Goal: Task Accomplishment & Management: Manage account settings

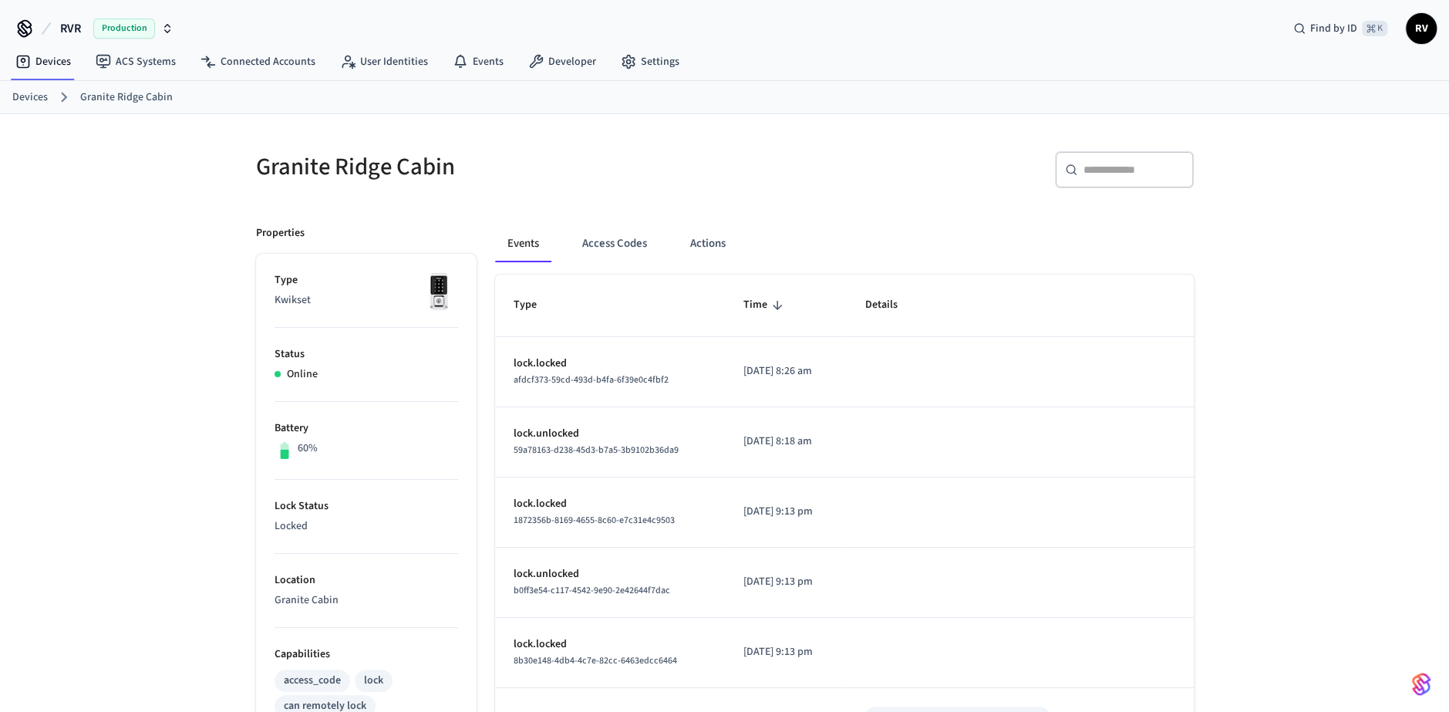
scroll to position [444, 0]
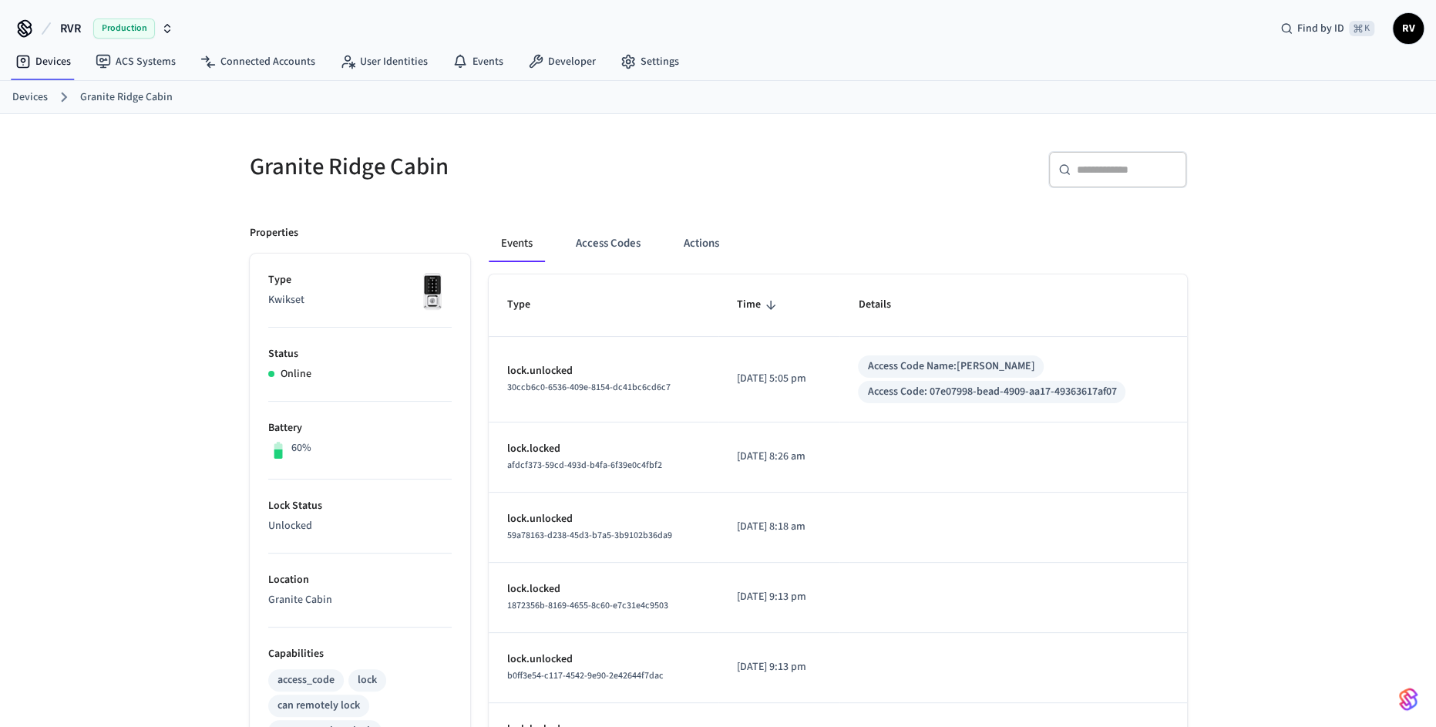
scroll to position [429, 0]
click at [900, 97] on ol "Devices Granite Ridge Cabin" at bounding box center [724, 97] width 1424 height 20
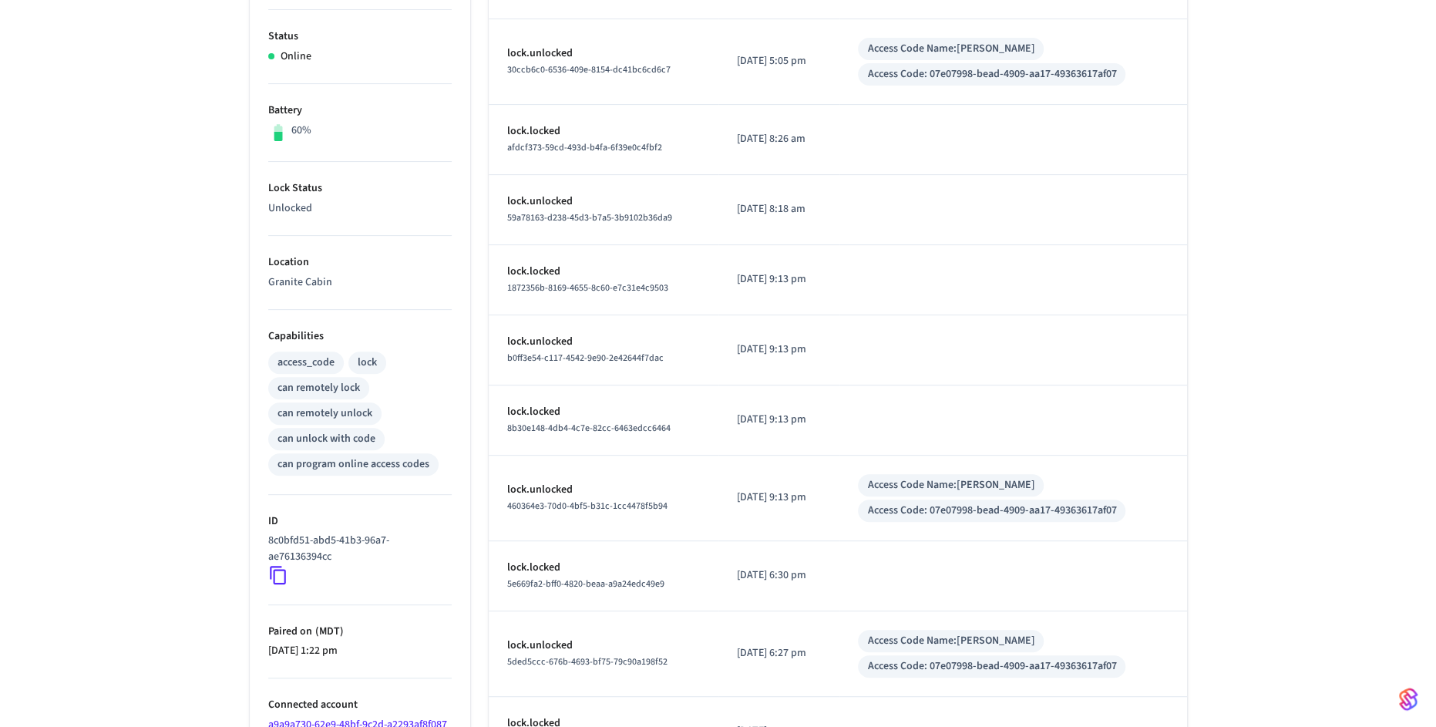
scroll to position [429, 0]
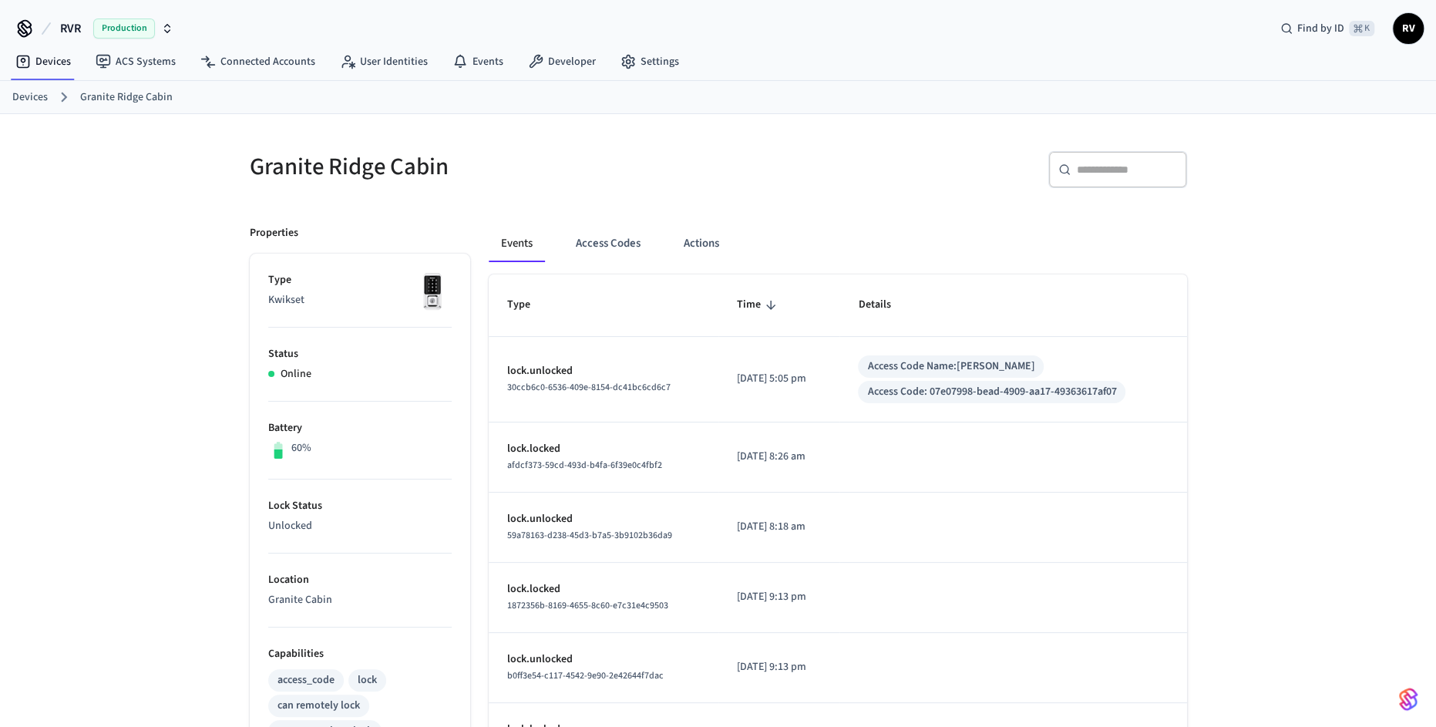
click at [47, 96] on ol "Devices Granite Ridge Cabin" at bounding box center [724, 97] width 1424 height 20
click at [35, 96] on link "Devices" at bounding box center [29, 97] width 35 height 16
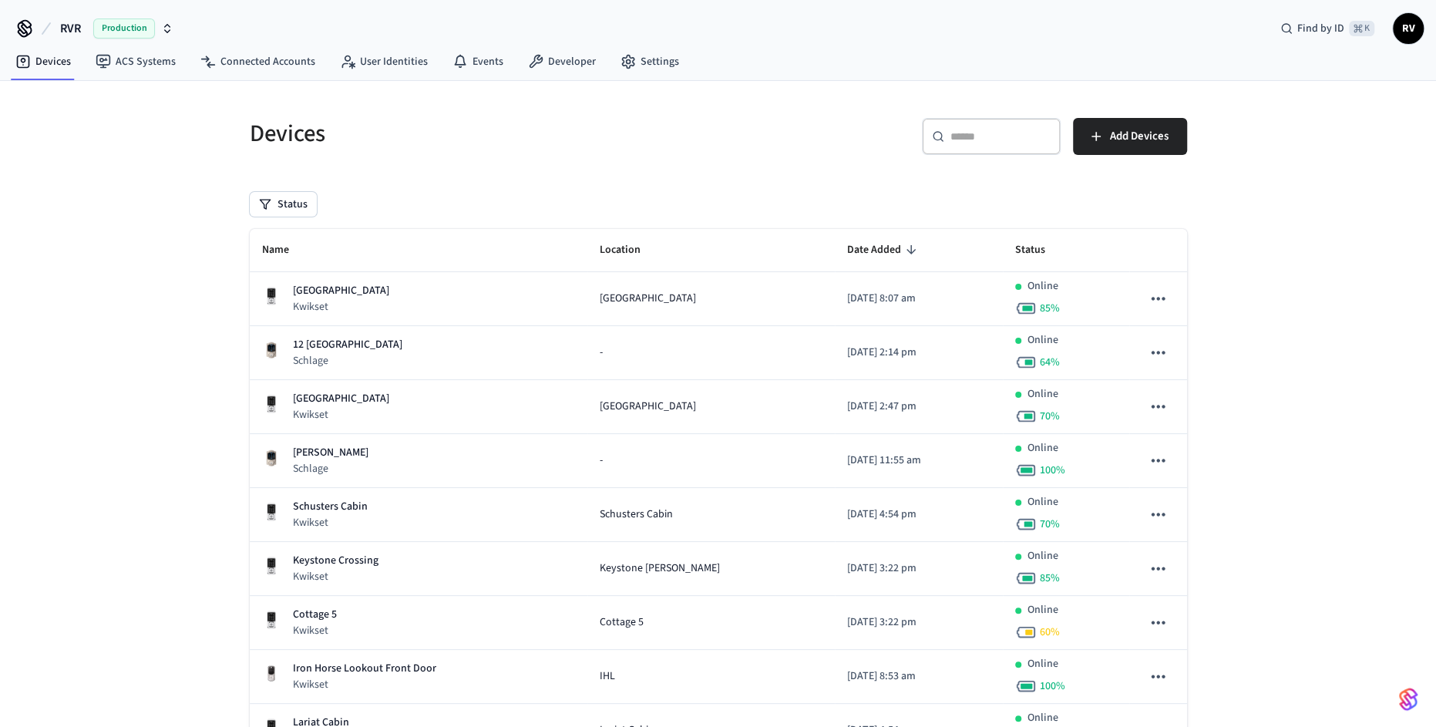
click at [965, 138] on input "text" at bounding box center [1001, 136] width 100 height 15
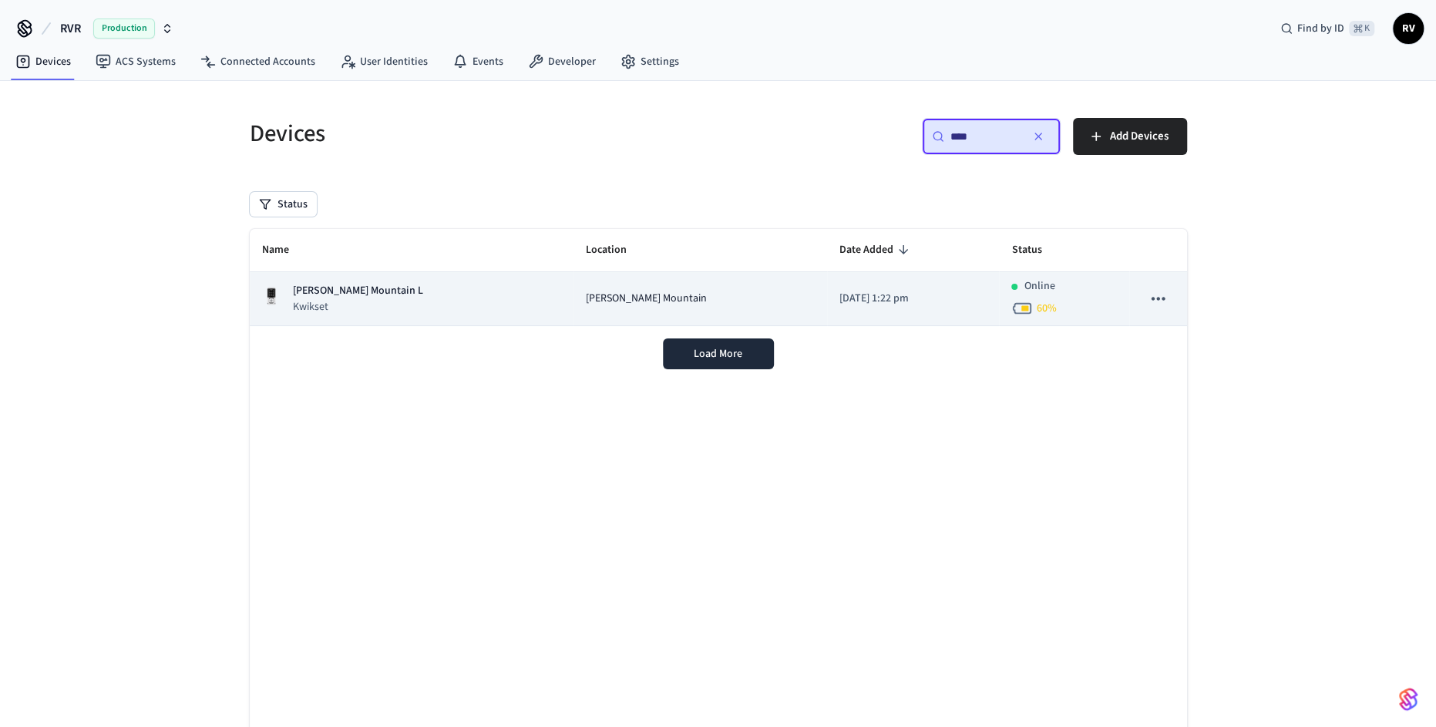
type input "****"
click at [931, 291] on p "[DATE] 1:22 pm" at bounding box center [913, 299] width 147 height 16
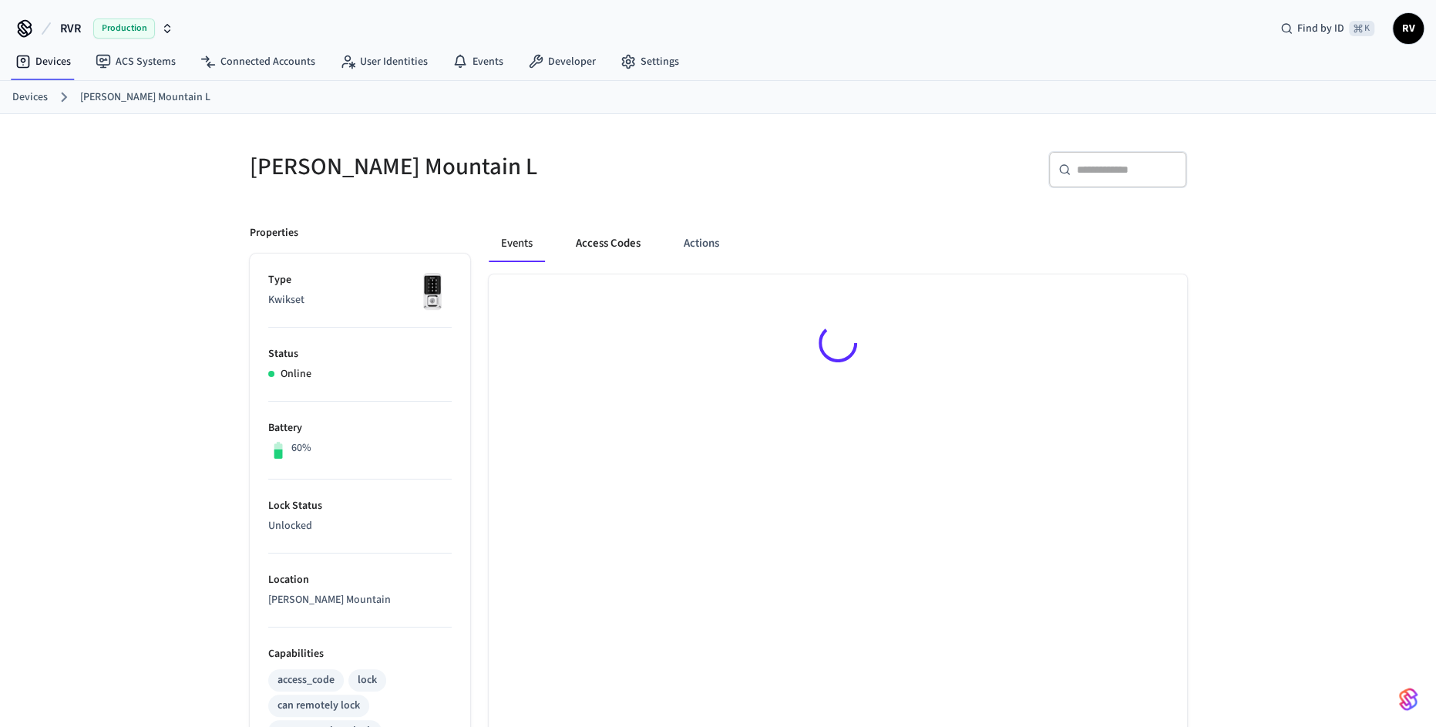
click at [643, 232] on button "Access Codes" at bounding box center [608, 243] width 89 height 37
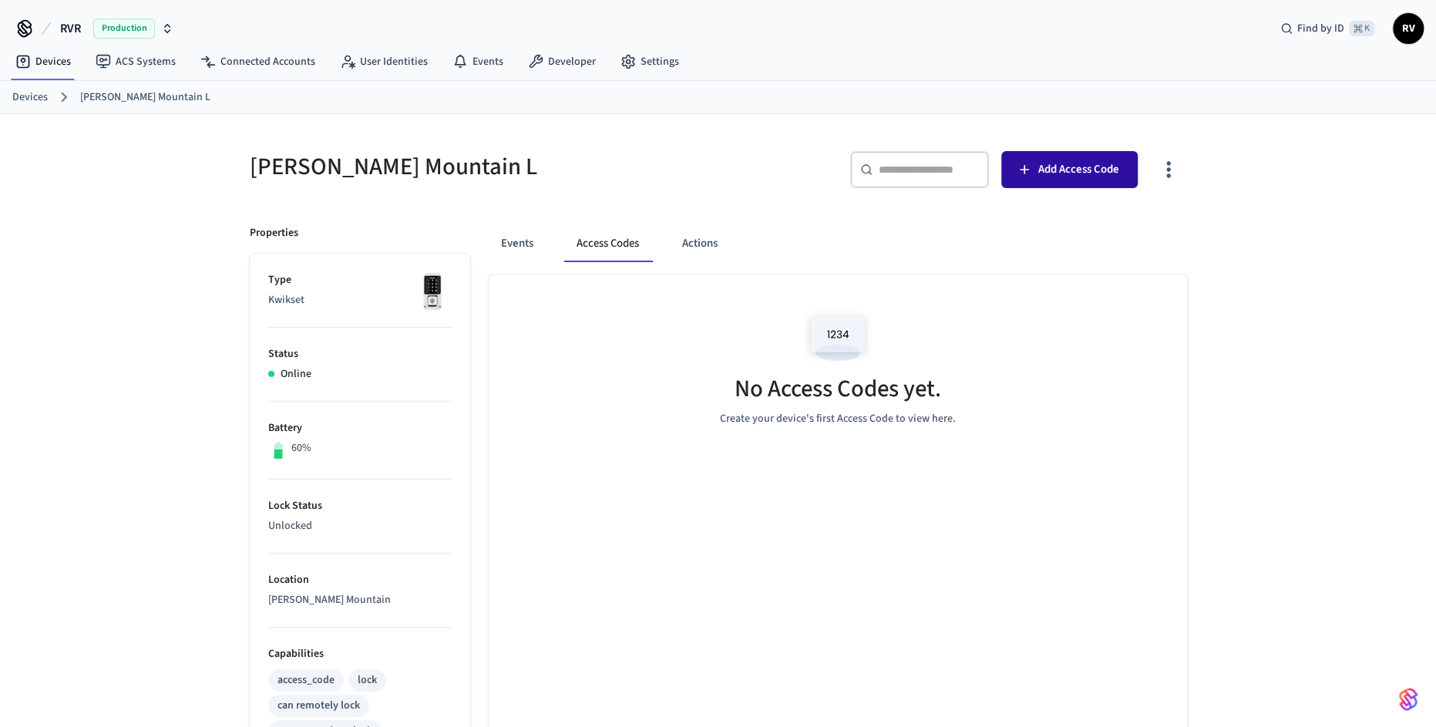
click at [1058, 180] on button "Add Access Code" at bounding box center [1070, 169] width 136 height 37
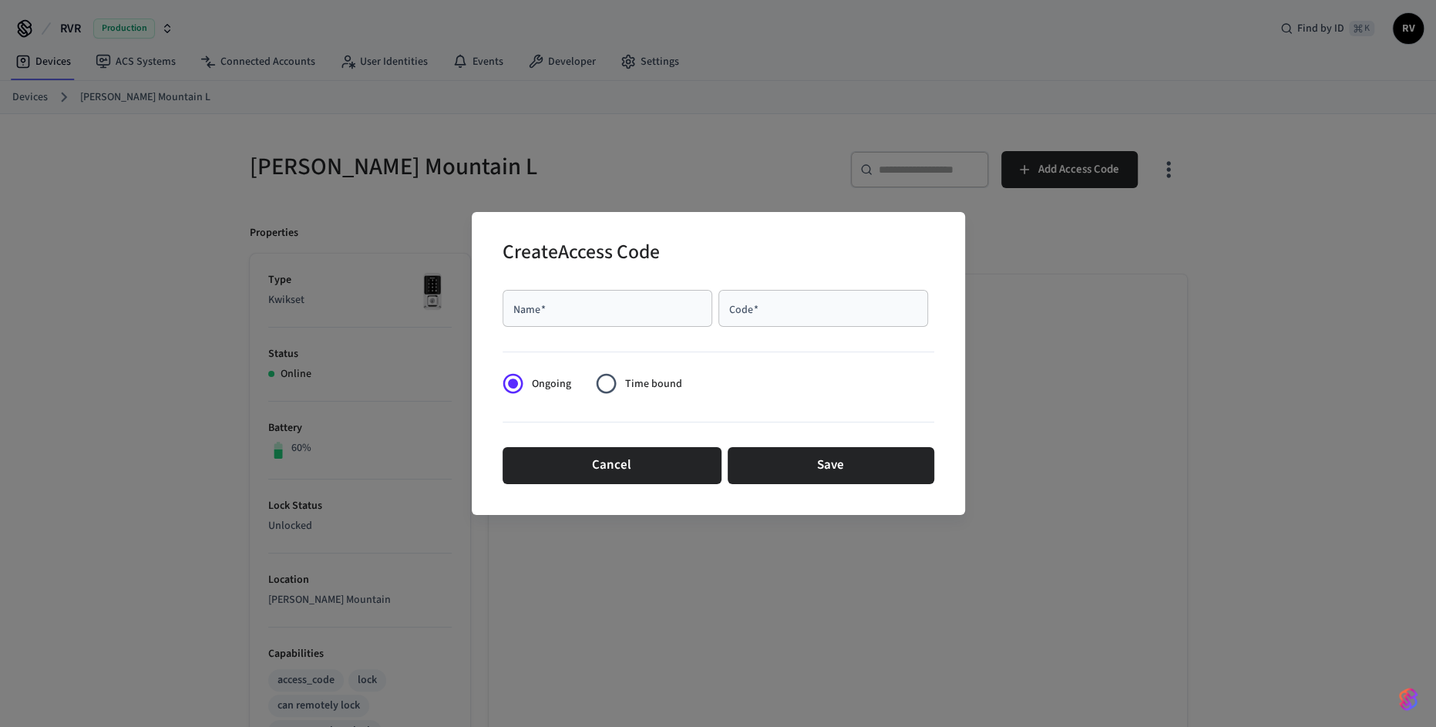
paste input "**********"
click at [675, 306] on input "Name   *" at bounding box center [607, 308] width 191 height 15
type input "**********"
click at [778, 306] on input "Code   *" at bounding box center [823, 308] width 191 height 15
type input "****"
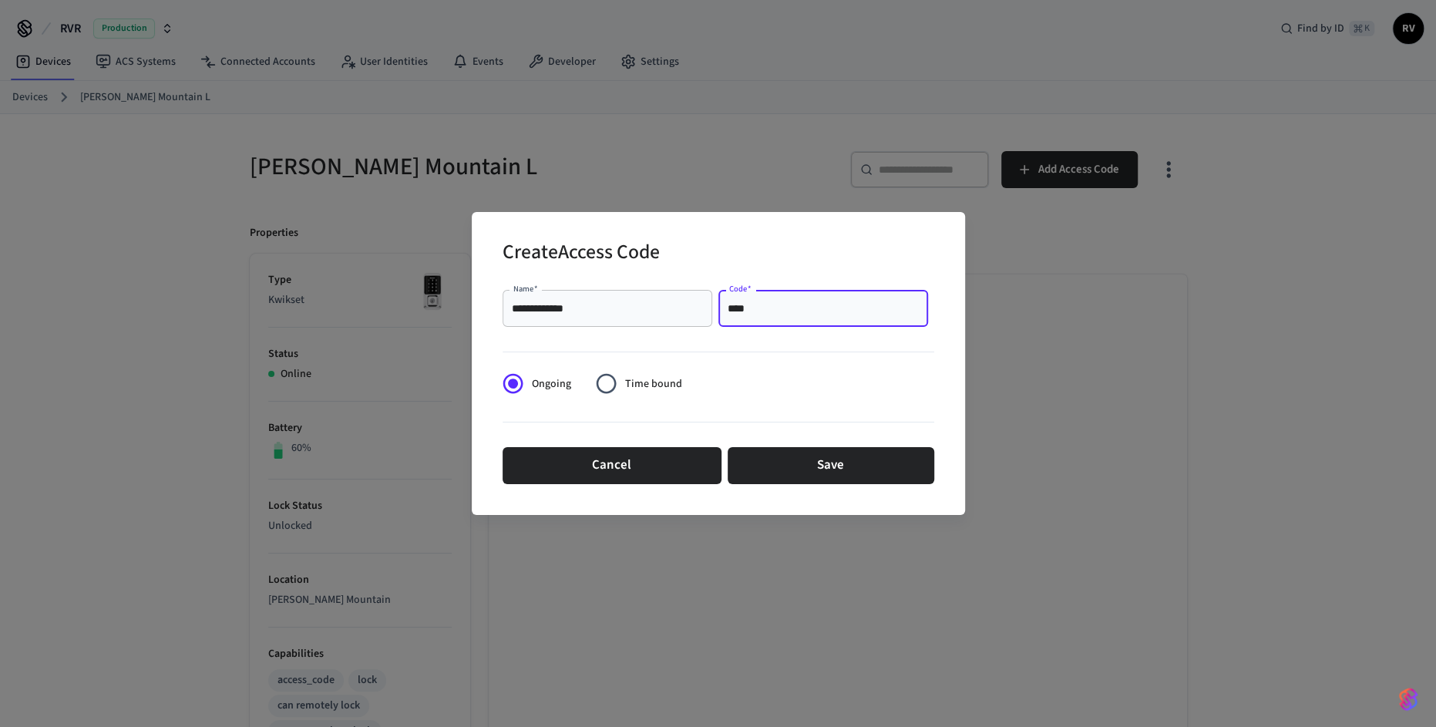
click at [641, 379] on span "Time bound" at bounding box center [653, 384] width 57 height 16
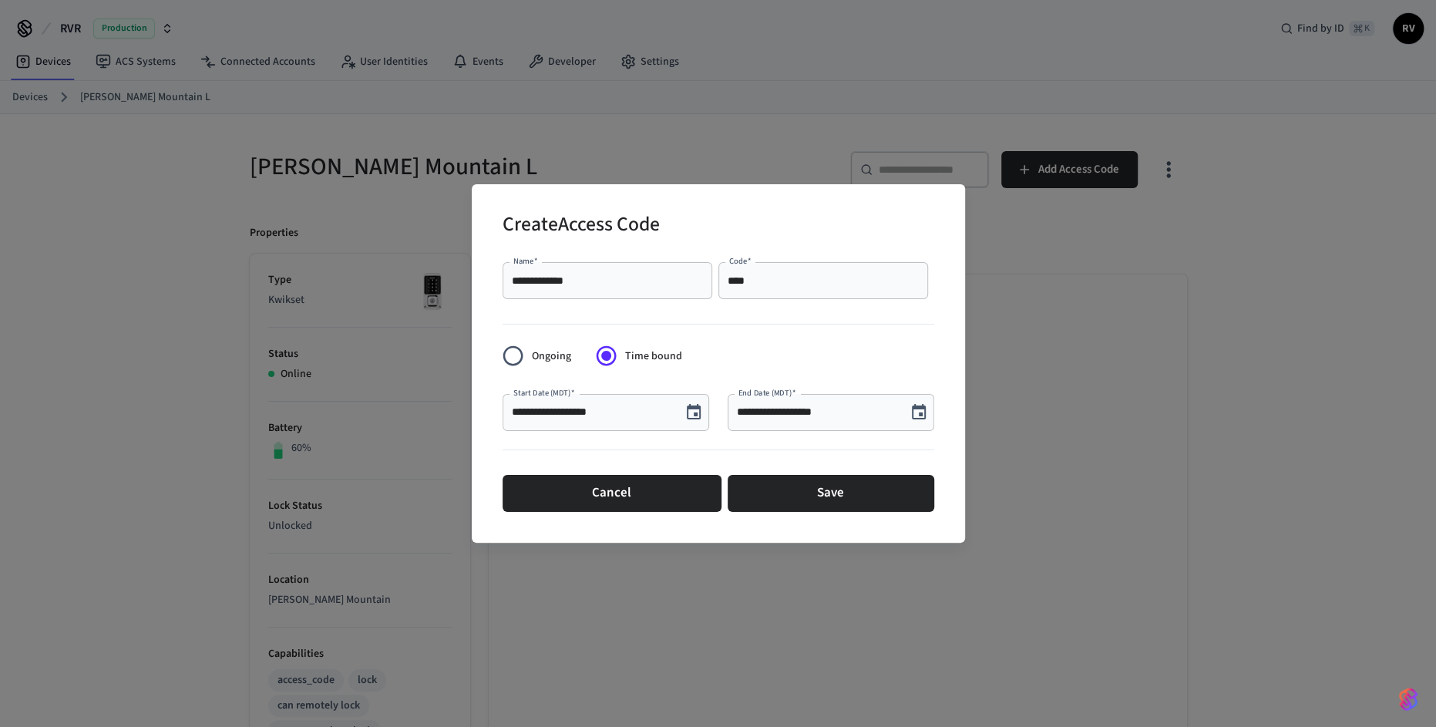
click at [908, 417] on button "Choose date, selected date is Sep 30, 2025" at bounding box center [919, 412] width 31 height 31
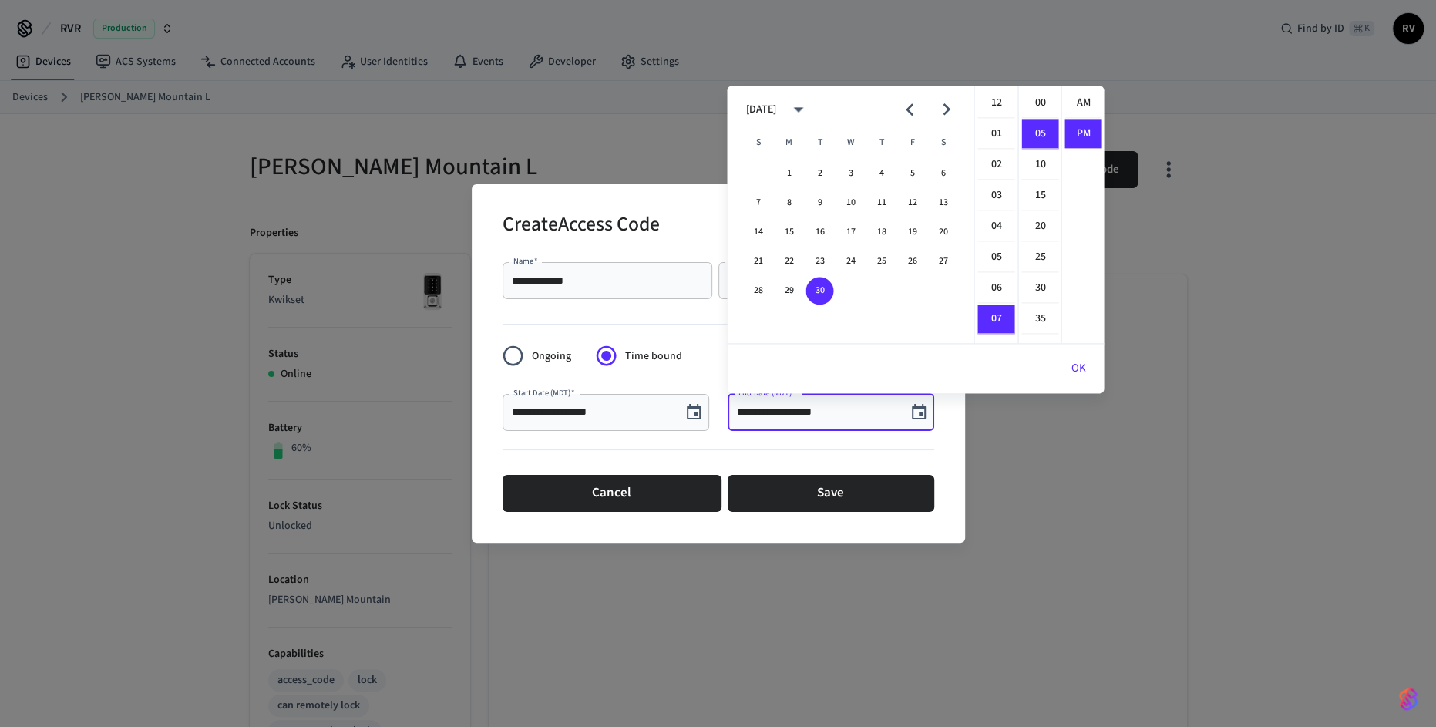
scroll to position [28, 0]
click at [951, 109] on icon "Next month" at bounding box center [946, 110] width 24 height 24
click at [793, 198] on button "6" at bounding box center [789, 203] width 28 height 28
type input "**********"
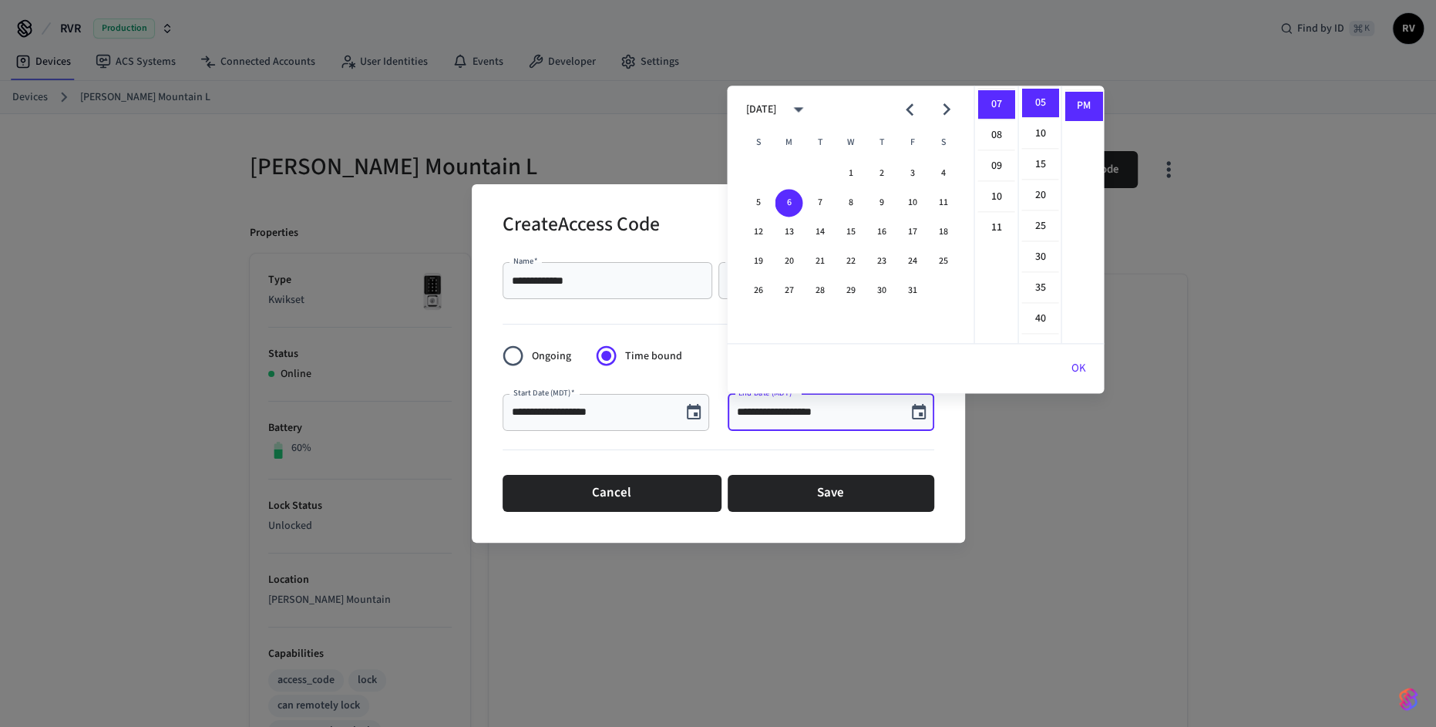
click at [699, 426] on button "Choose date, selected date is Sep 30, 2025" at bounding box center [694, 412] width 31 height 31
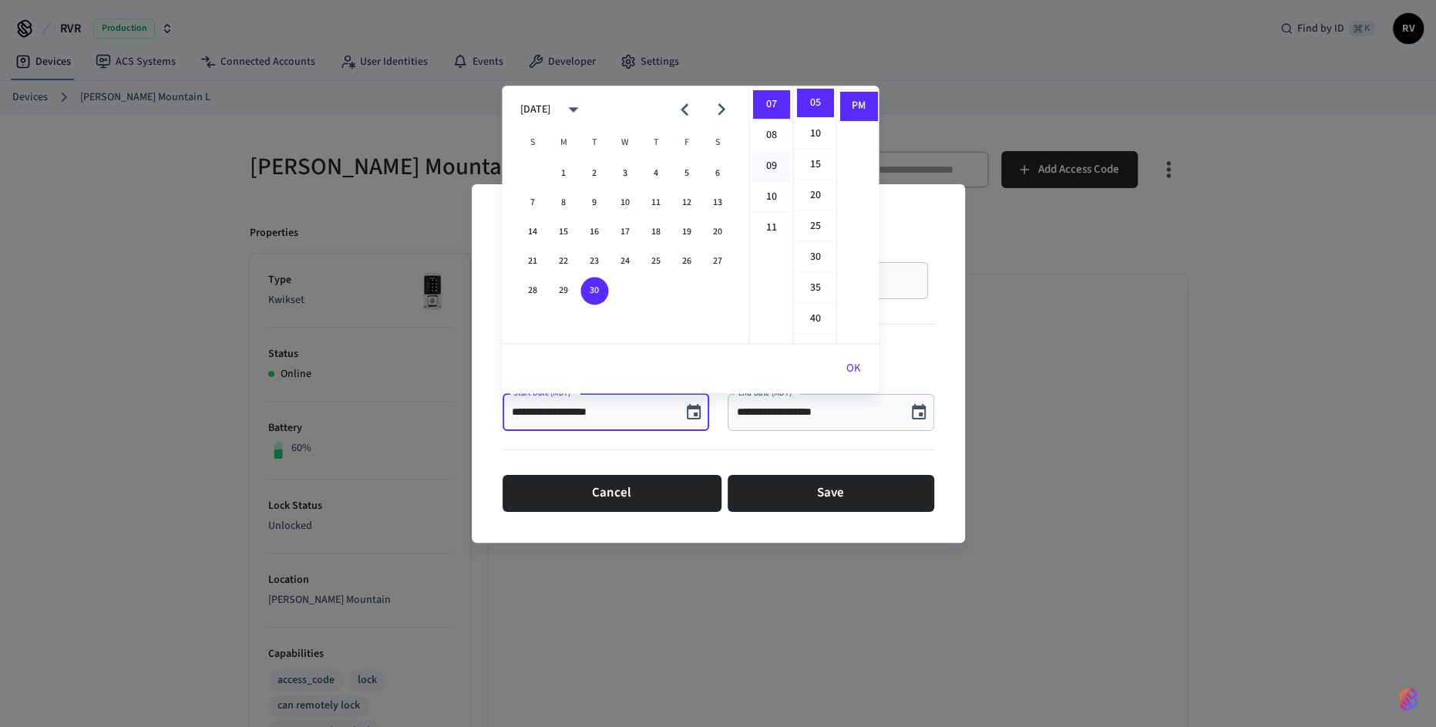
scroll to position [0, 0]
click at [774, 167] on li "02" at bounding box center [771, 164] width 37 height 29
type input "**********"
click at [855, 372] on button "OK" at bounding box center [853, 368] width 52 height 37
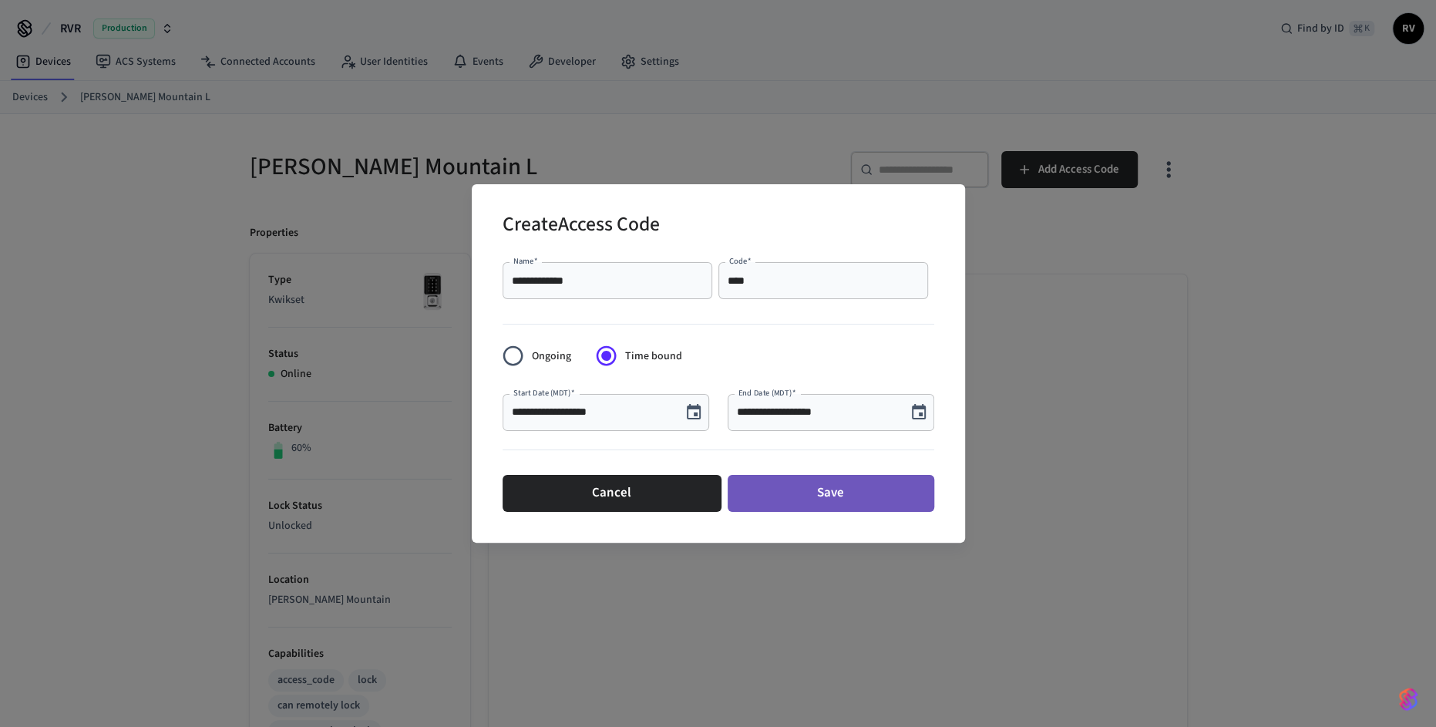
click at [838, 499] on button "Save" at bounding box center [831, 493] width 207 height 37
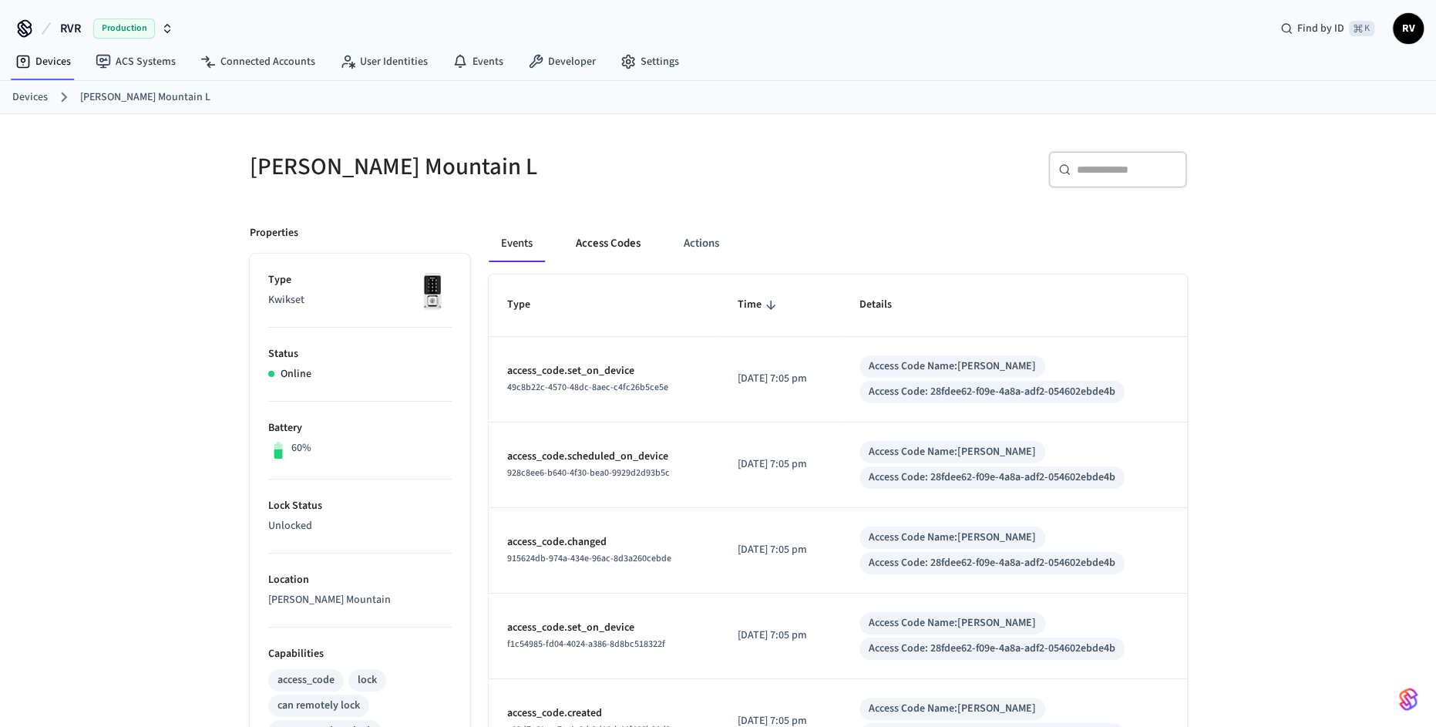
click at [594, 231] on button "Access Codes" at bounding box center [608, 243] width 89 height 37
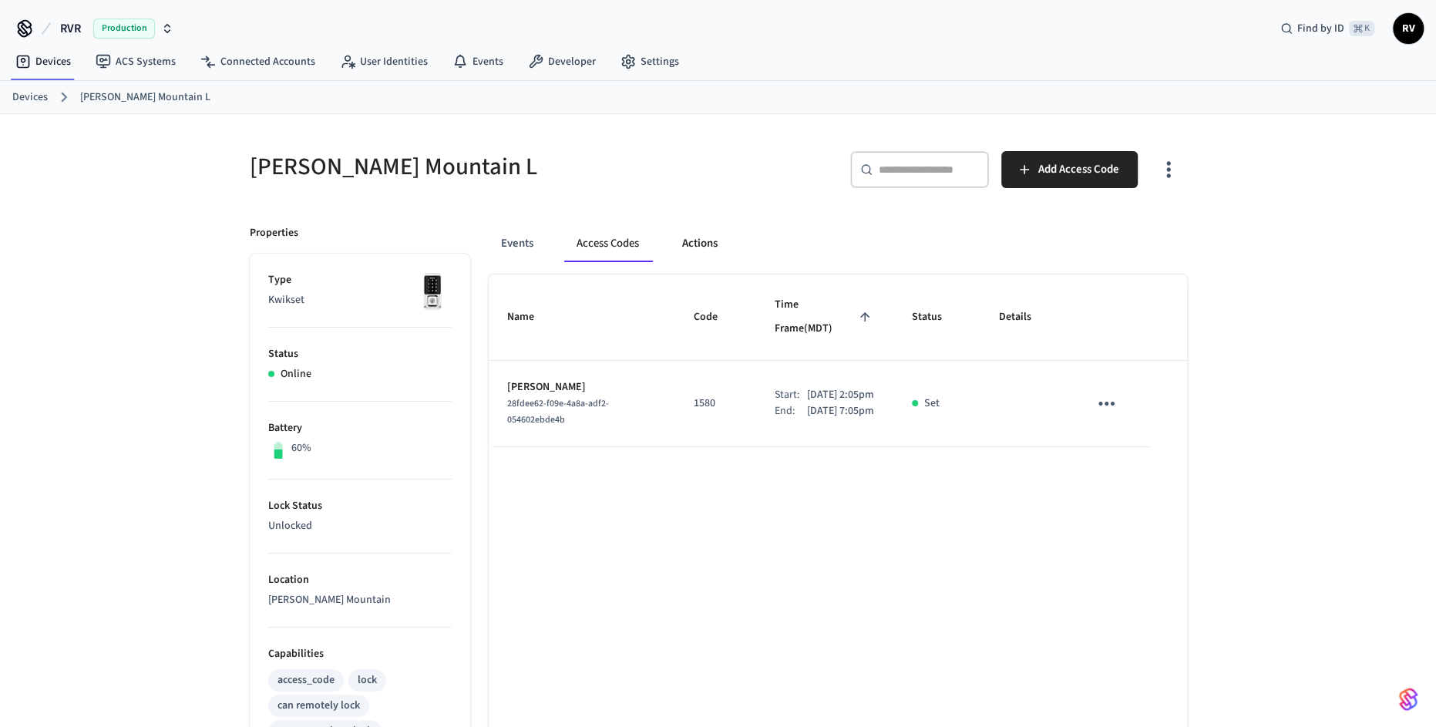
click at [699, 248] on button "Actions" at bounding box center [700, 243] width 60 height 37
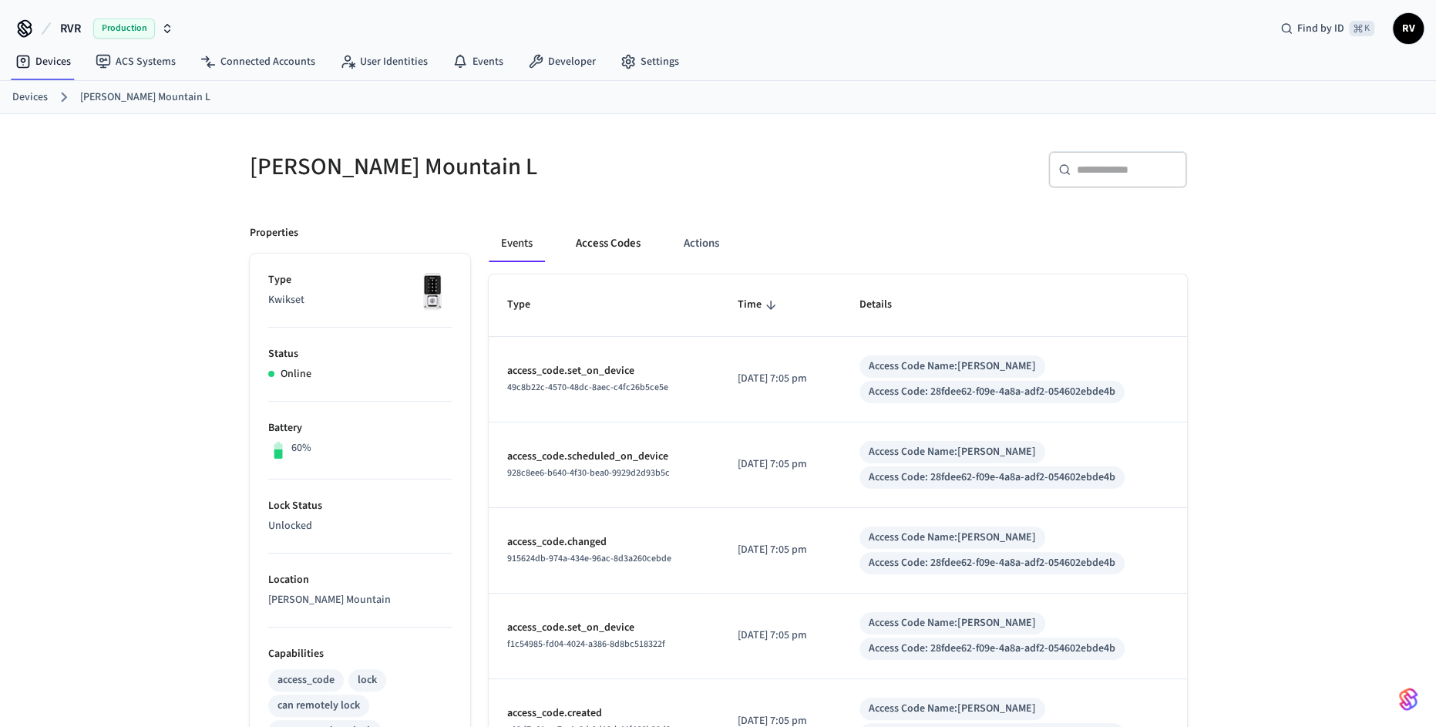
click at [591, 249] on button "Access Codes" at bounding box center [608, 243] width 89 height 37
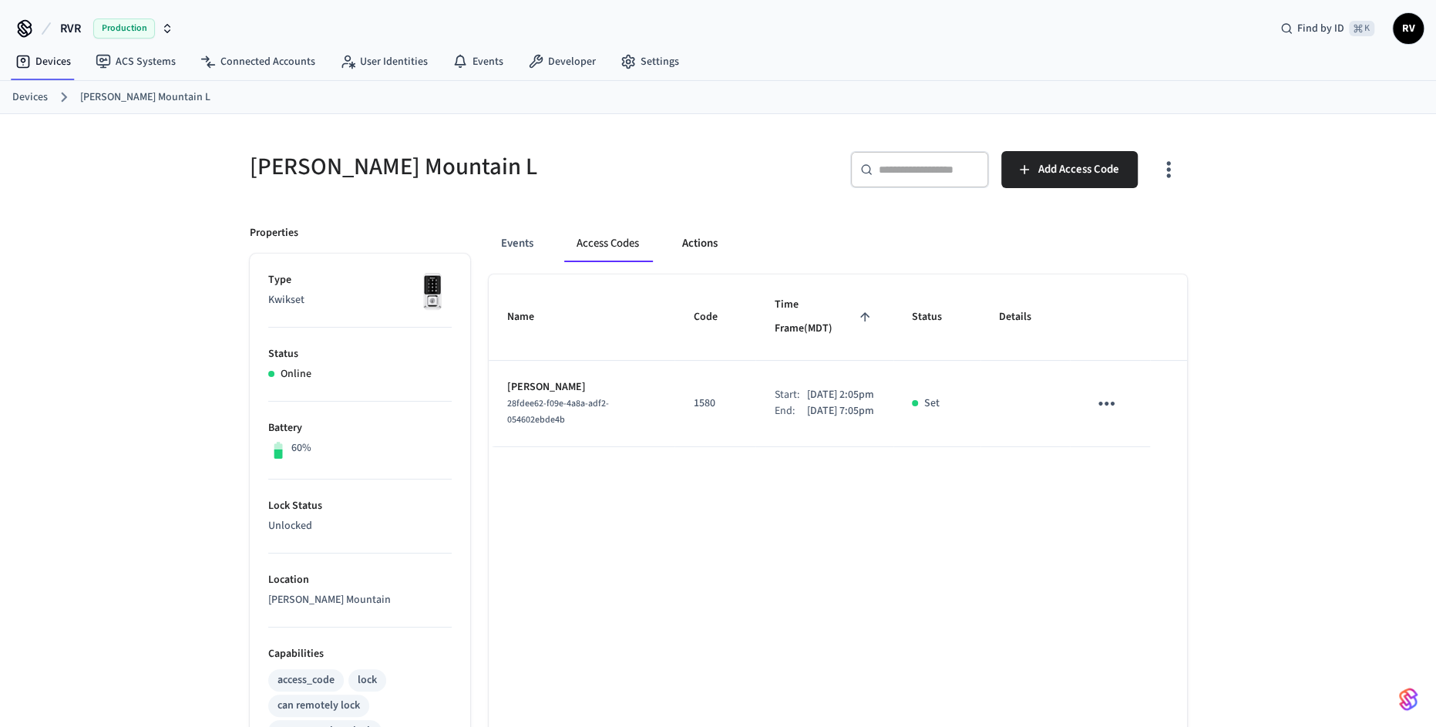
click at [692, 245] on button "Actions" at bounding box center [700, 243] width 60 height 37
